Goal: Task Accomplishment & Management: Use online tool/utility

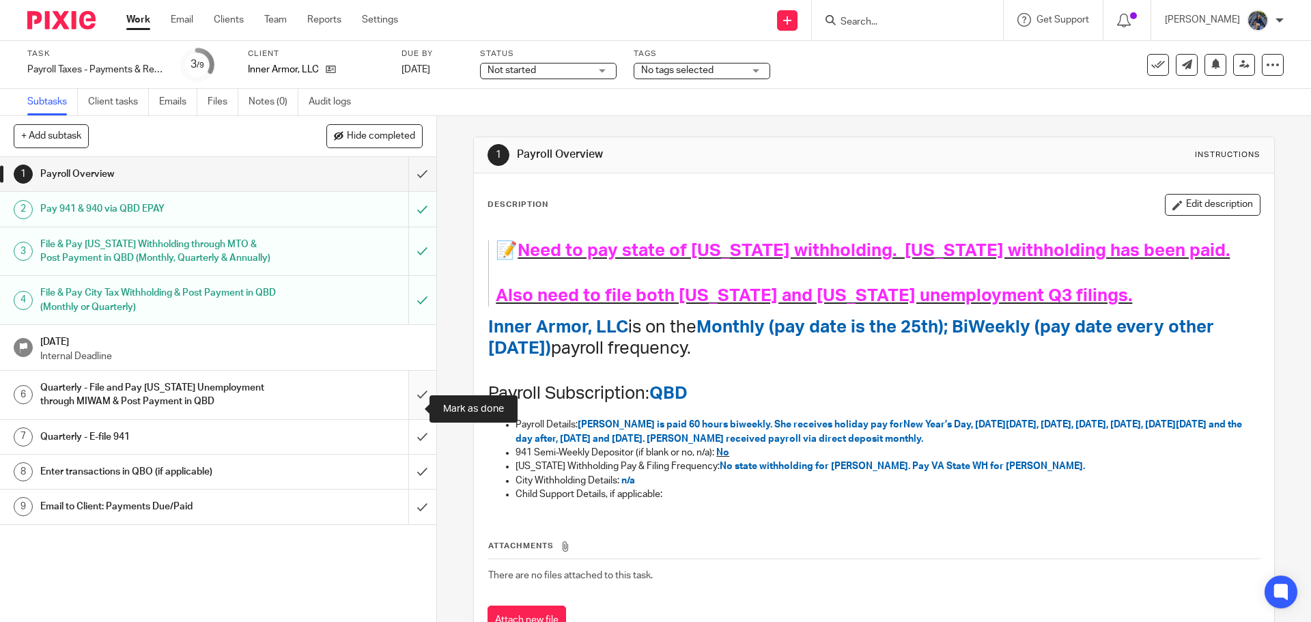
drag, startPoint x: 410, startPoint y: 406, endPoint x: 417, endPoint y: 404, distance: 7.1
click at [410, 406] on input "submit" at bounding box center [218, 395] width 436 height 48
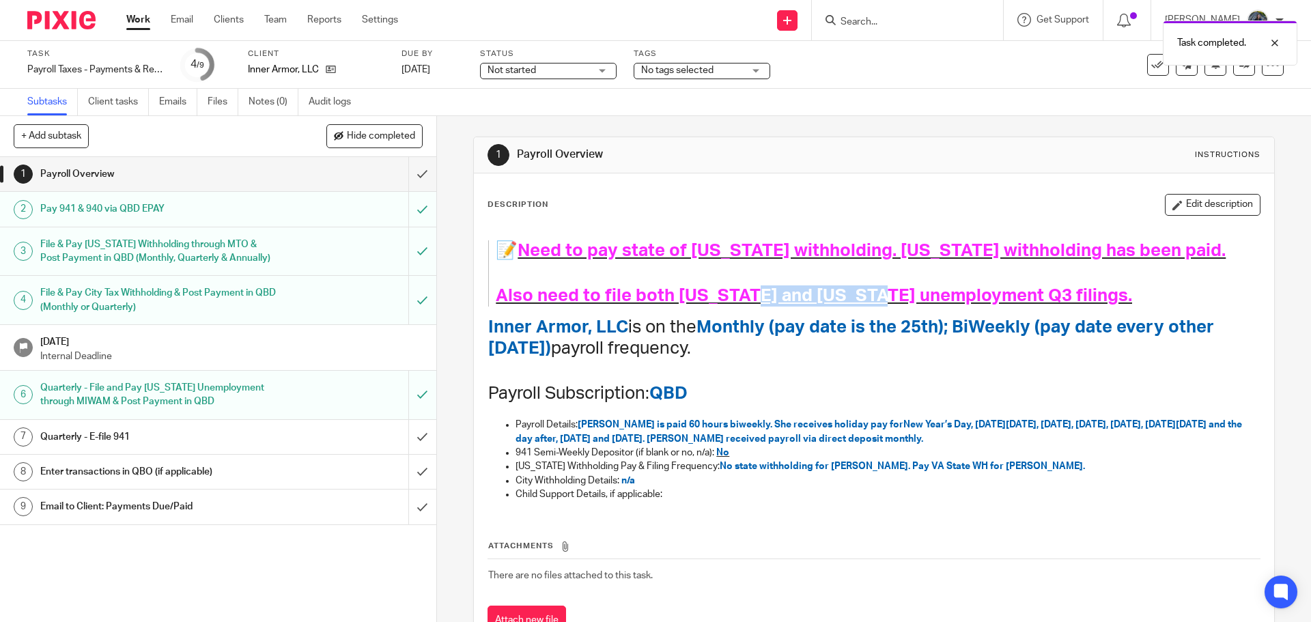
drag, startPoint x: 736, startPoint y: 298, endPoint x: 855, endPoint y: 286, distance: 119.4
click at [855, 286] on h1 "Also need to file both Virginia and Michigan unemployment Q3 filings." at bounding box center [864, 295] width 736 height 21
click at [1173, 205] on icon "button" at bounding box center [1178, 205] width 10 height 10
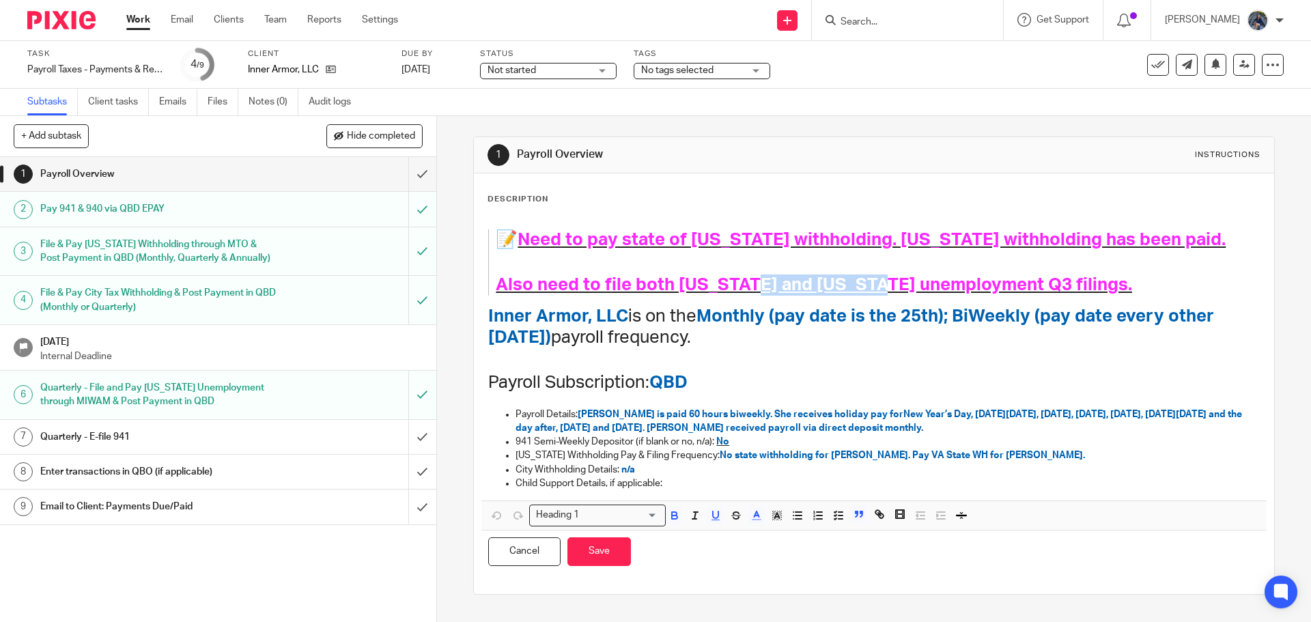
click at [736, 281] on span "Also need to file both Virginia and Michigan unemployment Q3 filings." at bounding box center [814, 285] width 636 height 18
drag, startPoint x: 737, startPoint y: 281, endPoint x: 833, endPoint y: 278, distance: 96.4
click at [833, 278] on span "Also need to file both Virginia and Michigan unemployment Q3 filings." at bounding box center [814, 285] width 636 height 18
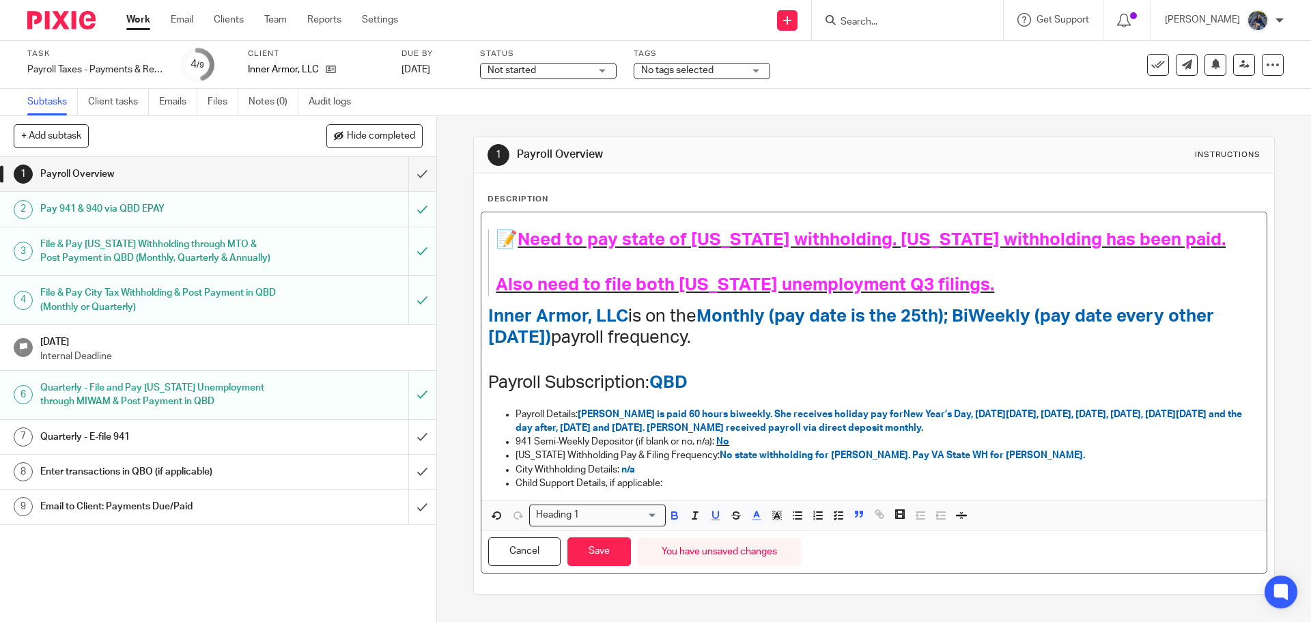
click at [944, 281] on span "Also need to file both Virginia unemployment Q3 filings." at bounding box center [745, 285] width 499 height 18
click at [602, 68] on div "Not started Not started" at bounding box center [548, 71] width 137 height 16
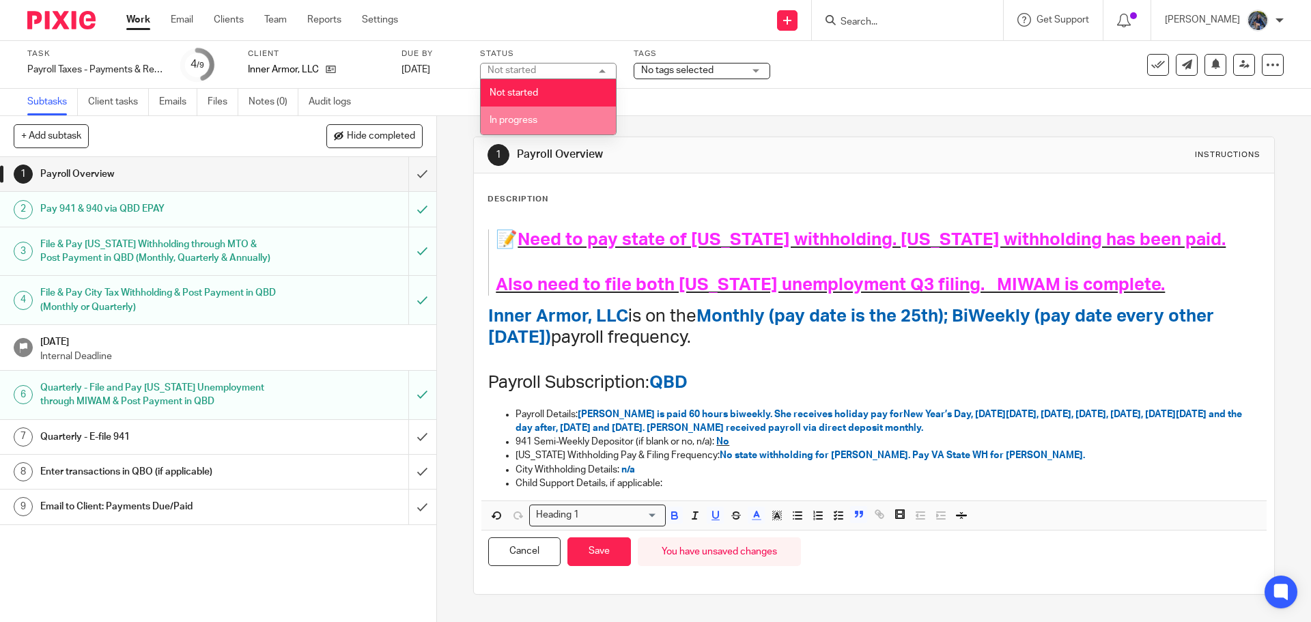
click at [508, 113] on li "In progress" at bounding box center [548, 121] width 135 height 28
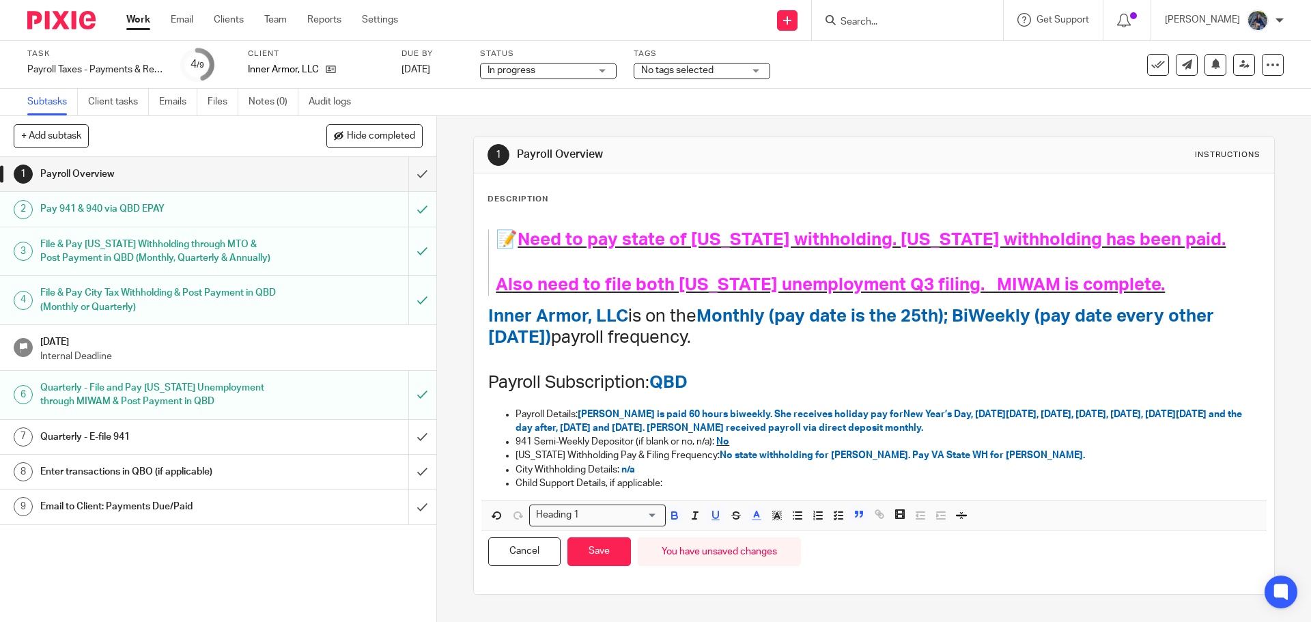
click at [768, 149] on h1 "Payroll Overview" at bounding box center [710, 155] width 387 height 14
click at [604, 552] on button "Save" at bounding box center [600, 551] width 64 height 29
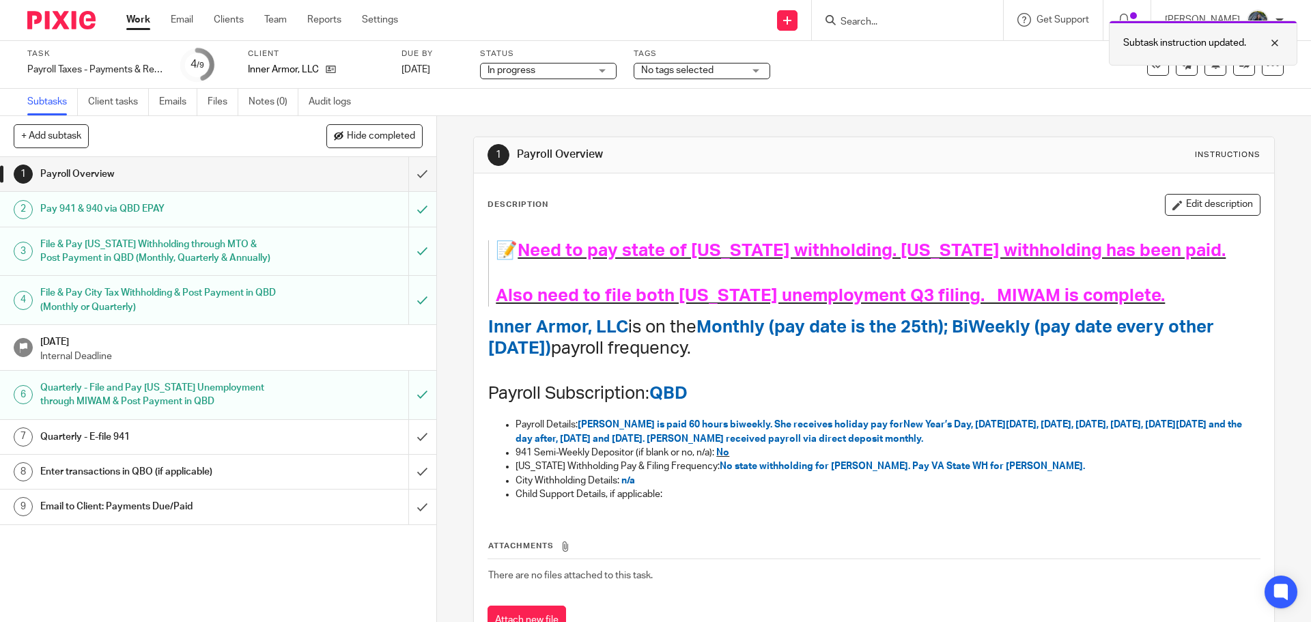
click at [1276, 39] on div at bounding box center [1264, 43] width 37 height 16
click at [142, 12] on div "Work Email Clients Team Reports Settings Work Email Clients Team Reports Settin…" at bounding box center [266, 20] width 306 height 40
click at [142, 17] on link "Work" at bounding box center [138, 20] width 24 height 14
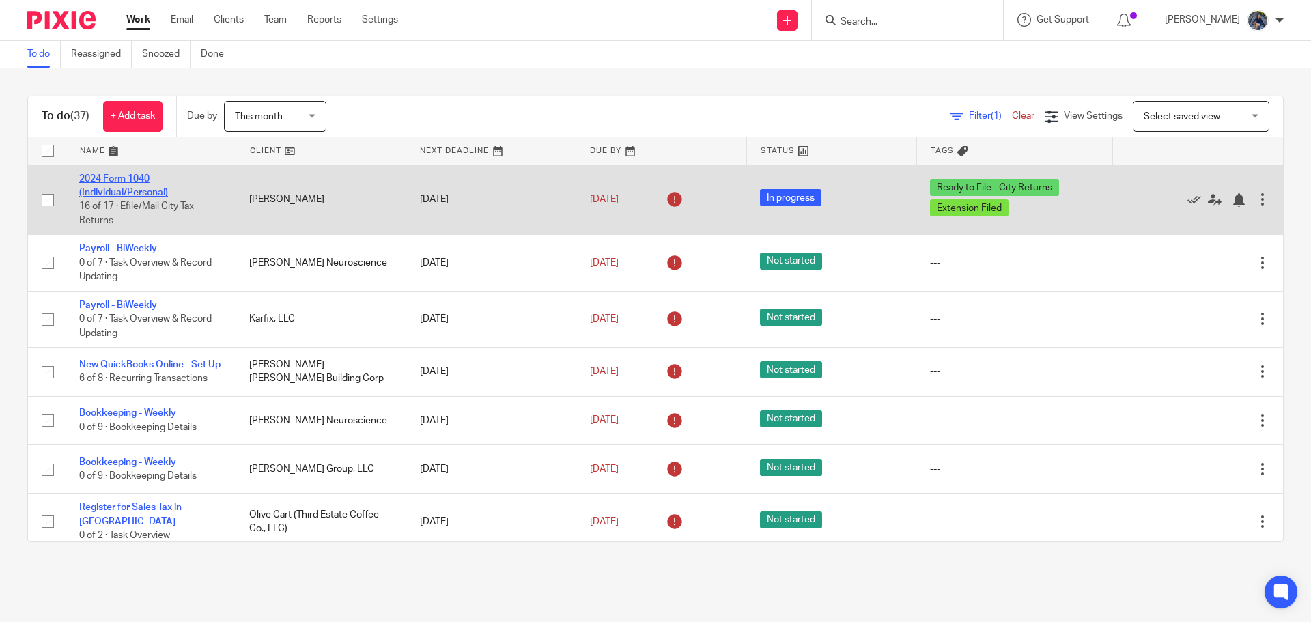
click at [118, 178] on link "2024 Form 1040 (Individual/Personal)" at bounding box center [123, 185] width 89 height 23
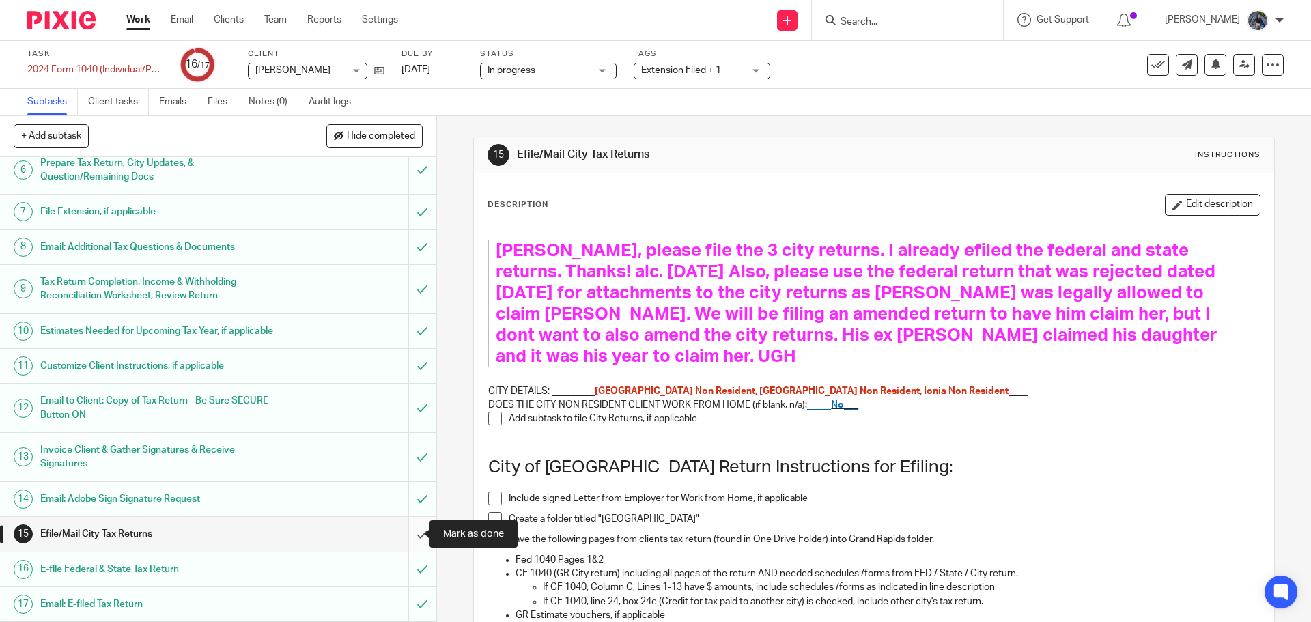
click at [405, 533] on input "submit" at bounding box center [218, 534] width 436 height 34
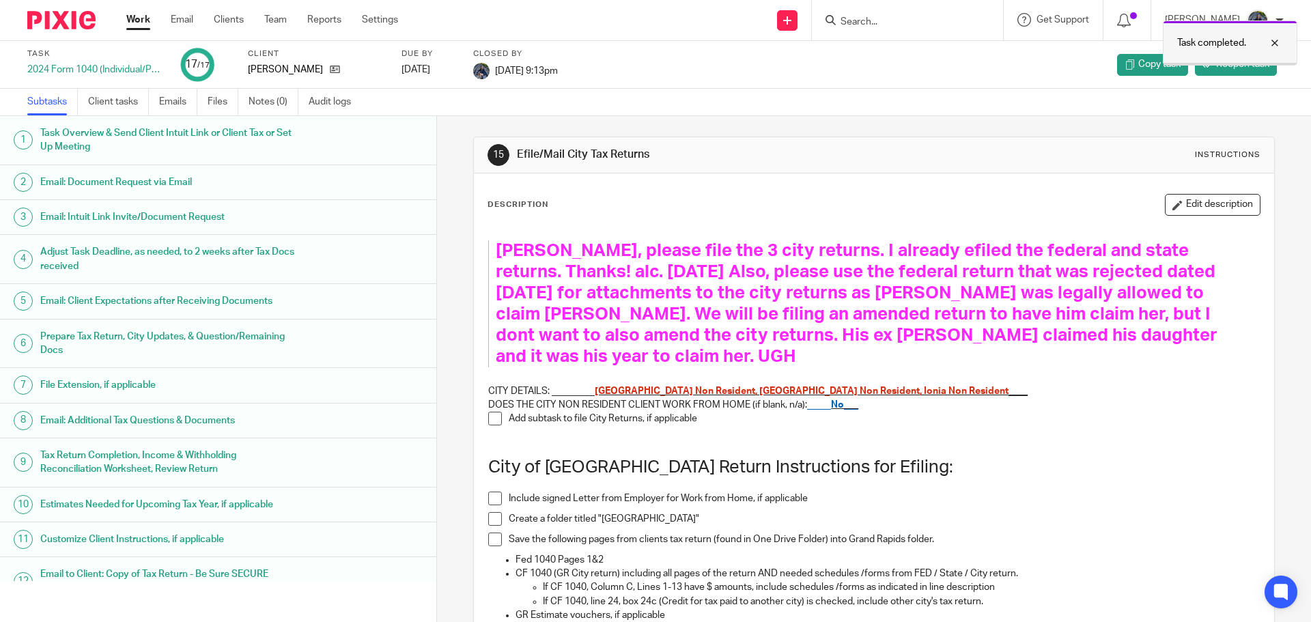
click at [1274, 42] on div at bounding box center [1264, 43] width 37 height 16
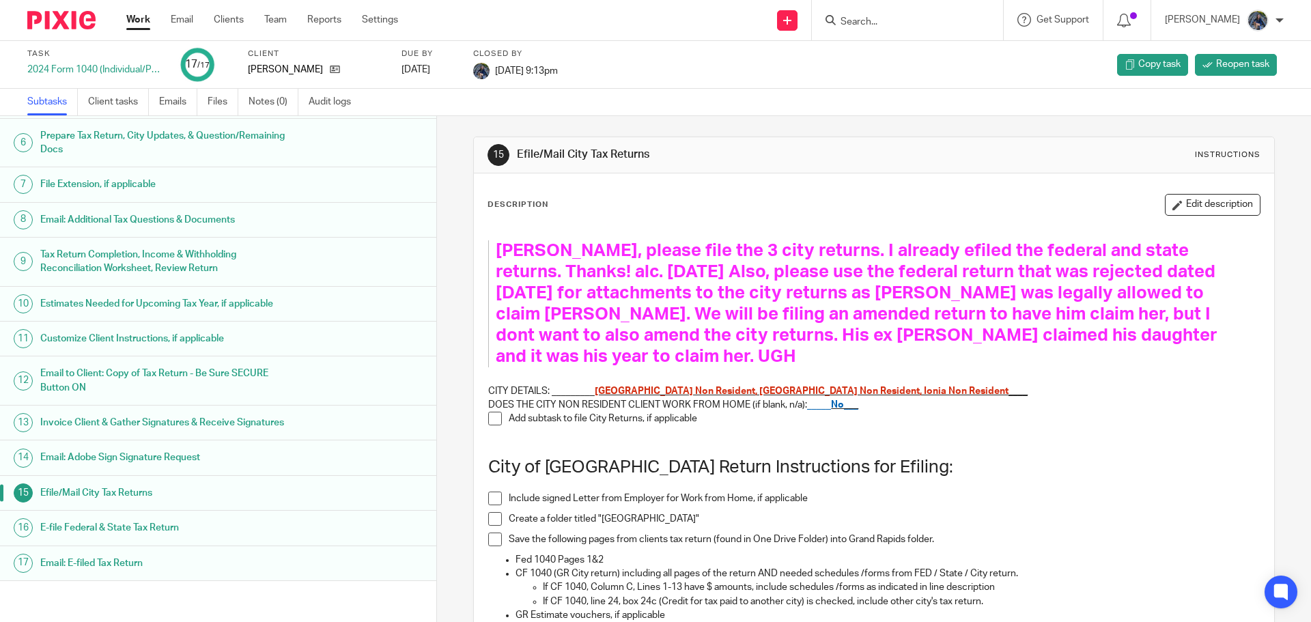
click at [145, 23] on link "Work" at bounding box center [138, 20] width 24 height 14
